Goal: Information Seeking & Learning: Learn about a topic

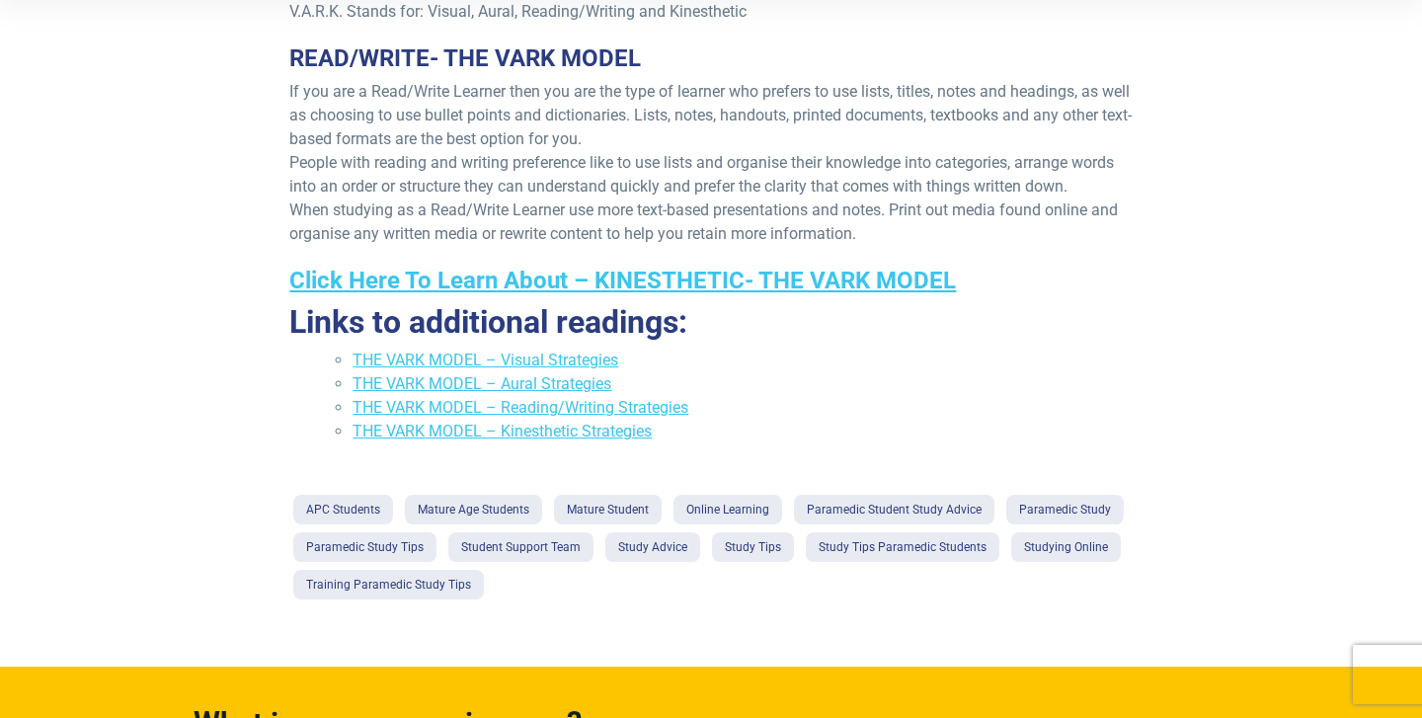
scroll to position [658, 0]
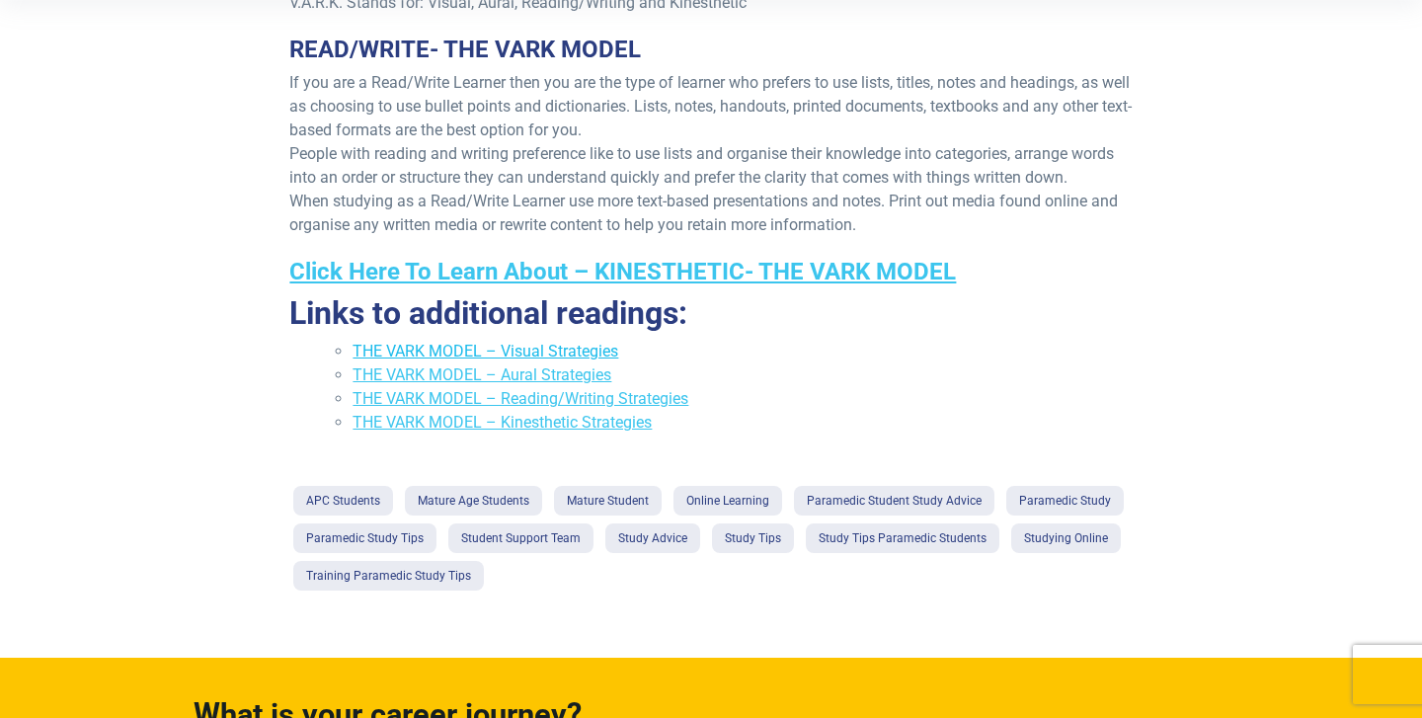
click at [492, 351] on link "THE VARK MODEL – Visual Strategies" at bounding box center [486, 351] width 266 height 19
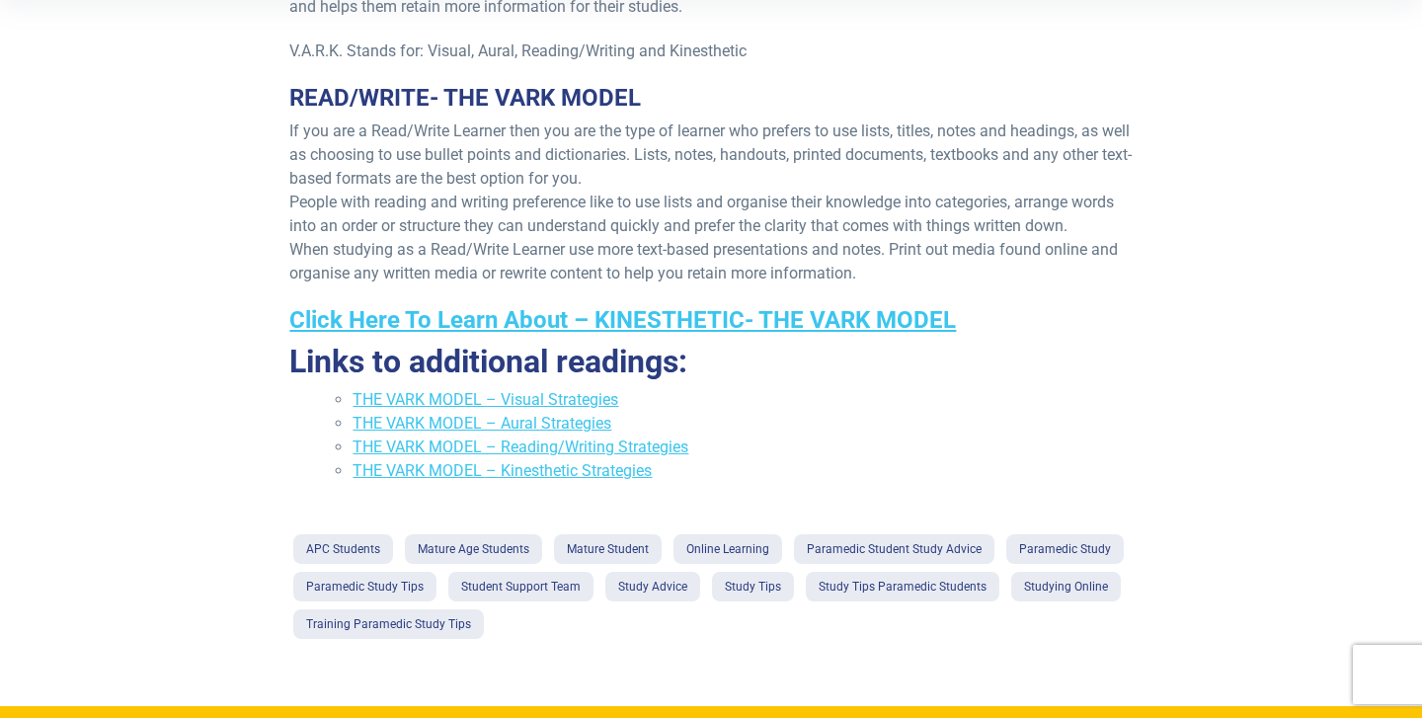
scroll to position [613, 0]
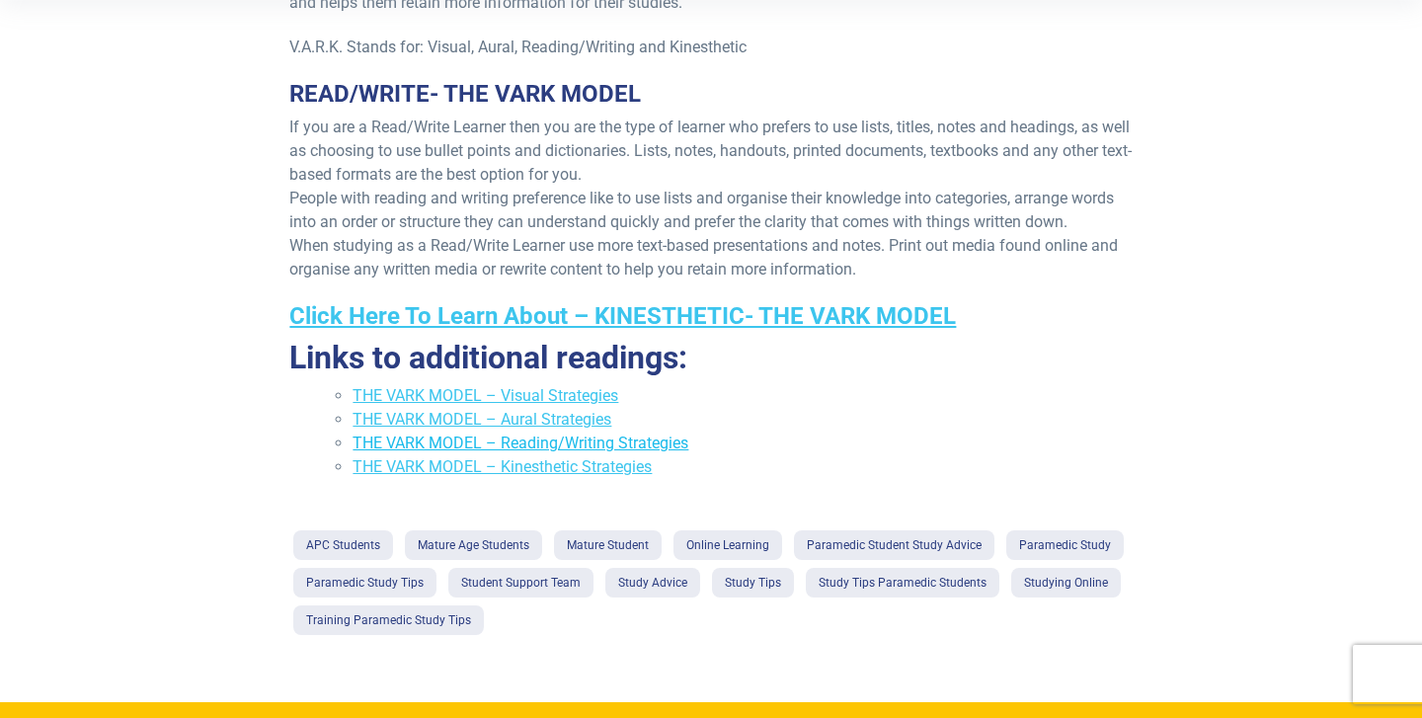
click at [608, 439] on link "THE VARK MODEL – Reading/Writing Strategies" at bounding box center [521, 442] width 336 height 19
click at [476, 423] on link "THE VARK MODEL – Aural Strategies" at bounding box center [482, 419] width 259 height 19
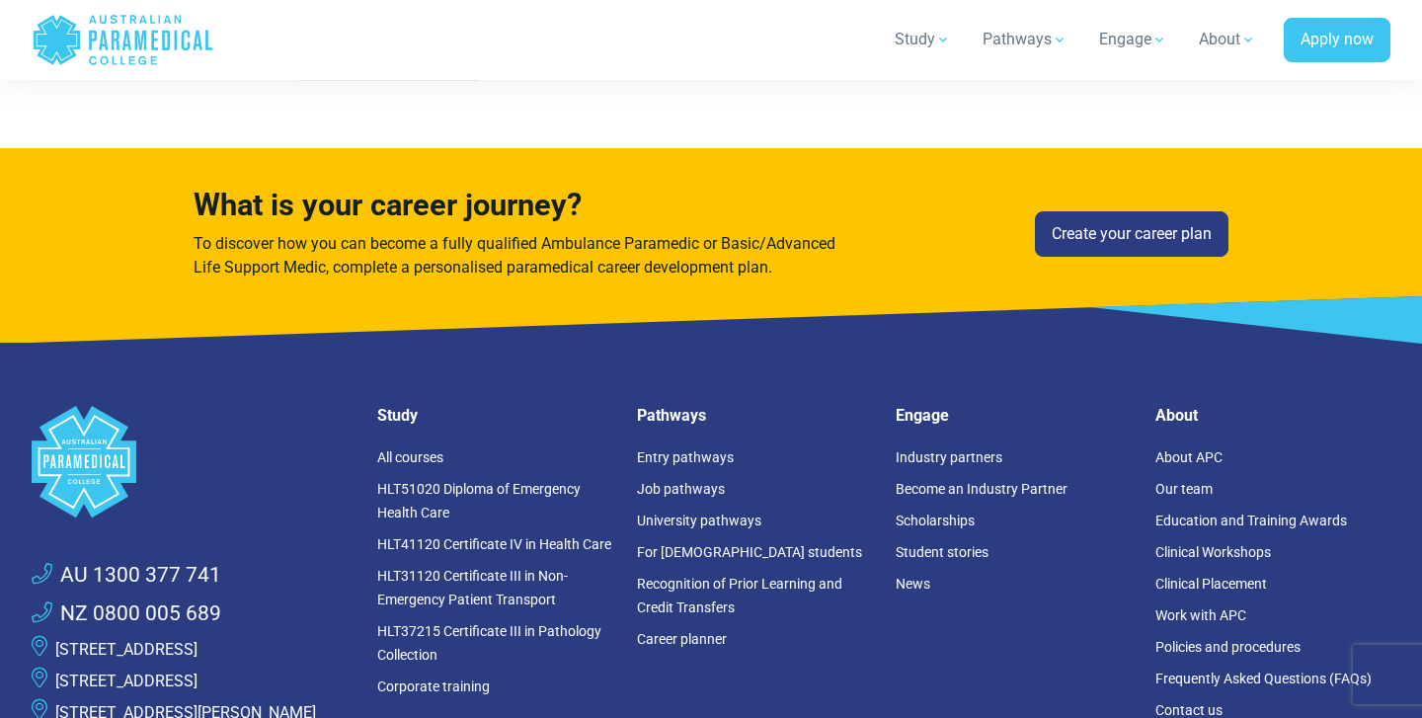
scroll to position [1166, 0]
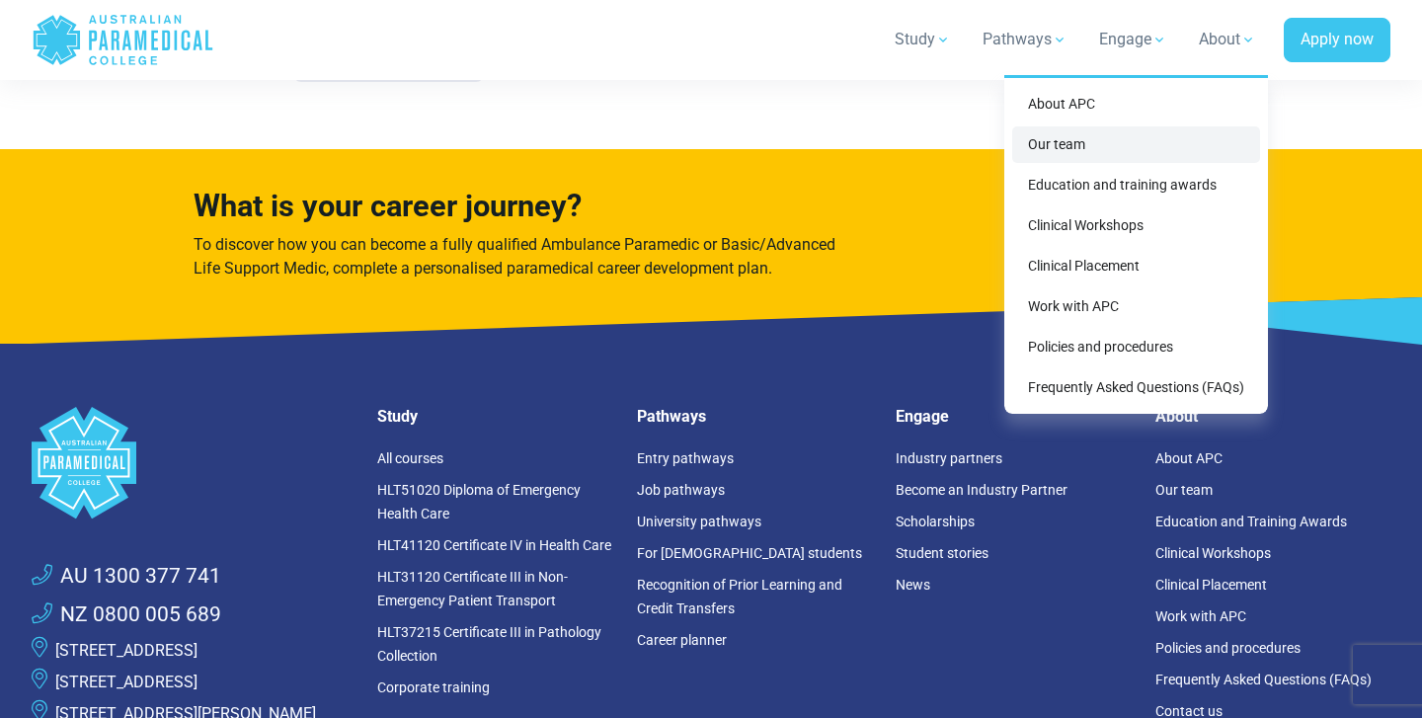
click at [1063, 154] on link "Our team" at bounding box center [1136, 144] width 248 height 37
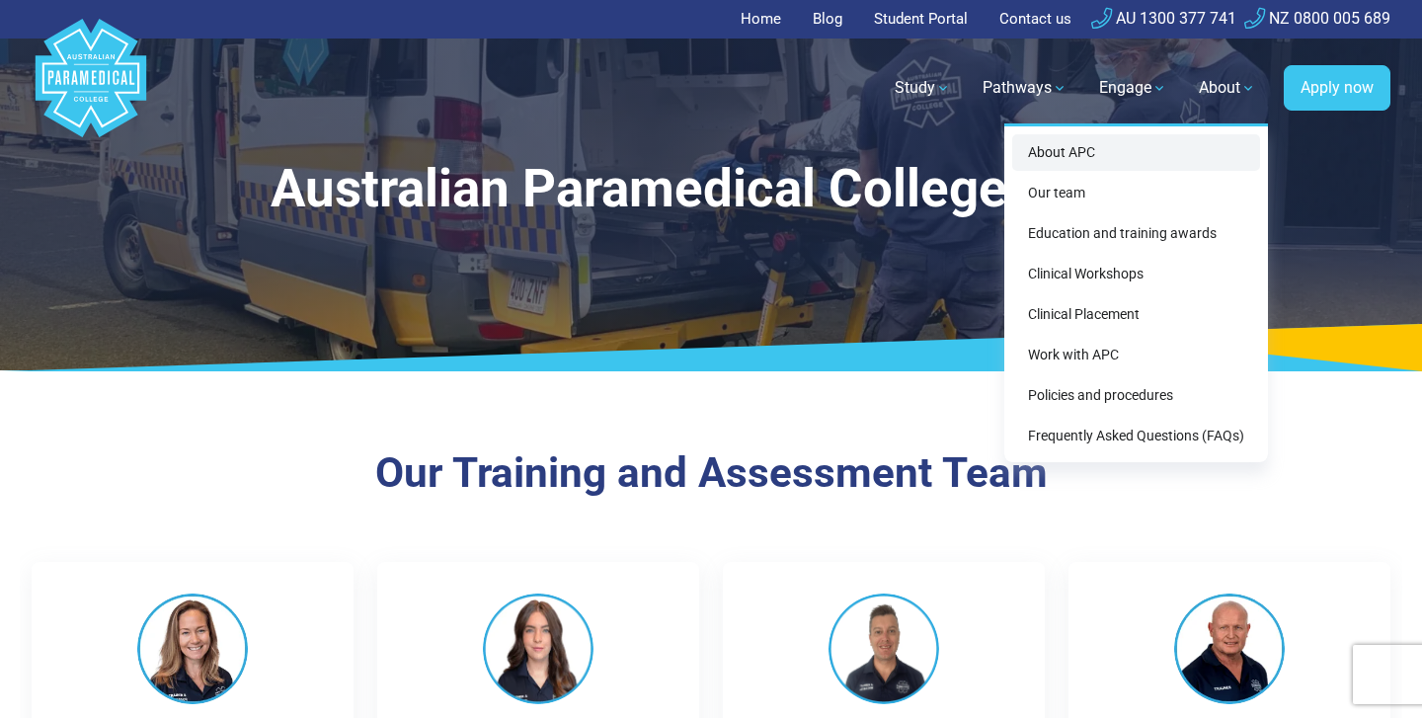
click at [1074, 157] on link "About APC" at bounding box center [1136, 152] width 248 height 37
